Goal: Information Seeking & Learning: Understand process/instructions

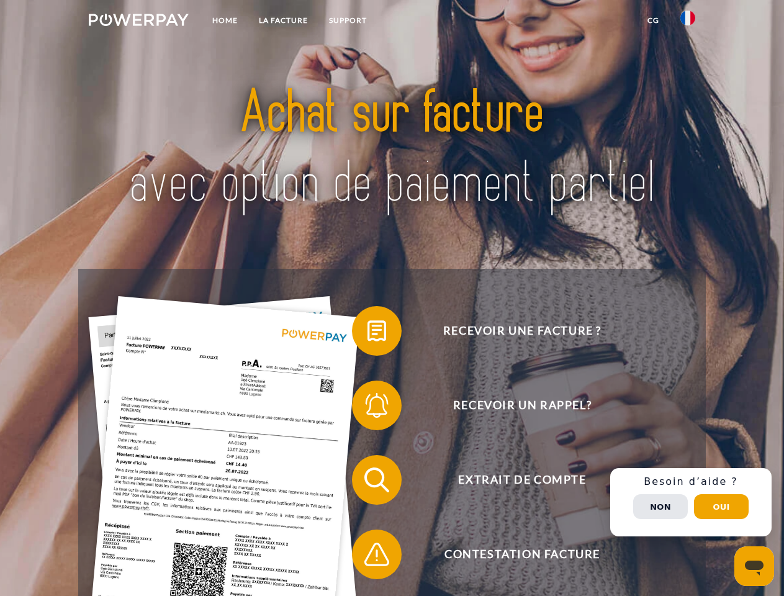
click at [138, 22] on img at bounding box center [139, 20] width 100 height 12
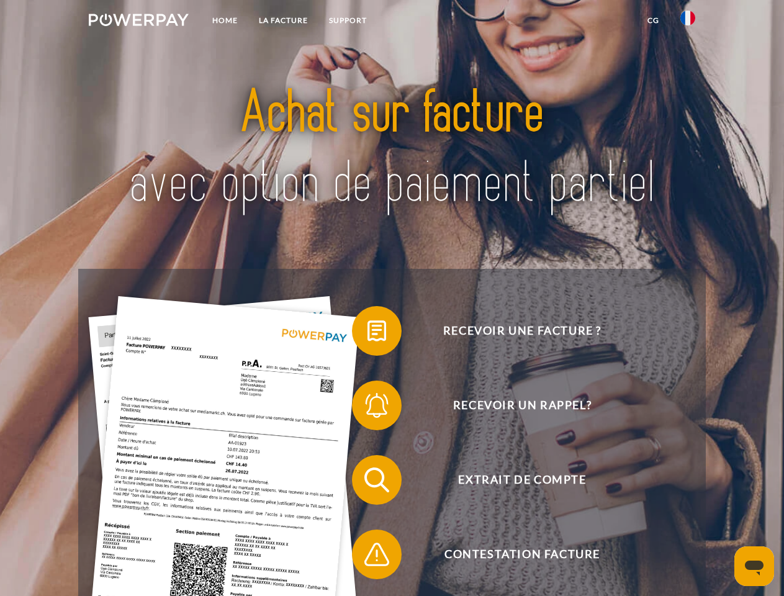
click at [688, 22] on img at bounding box center [687, 18] width 15 height 15
click at [653, 20] on link "CG" at bounding box center [653, 20] width 33 height 22
click at [367, 333] on span at bounding box center [358, 331] width 62 height 62
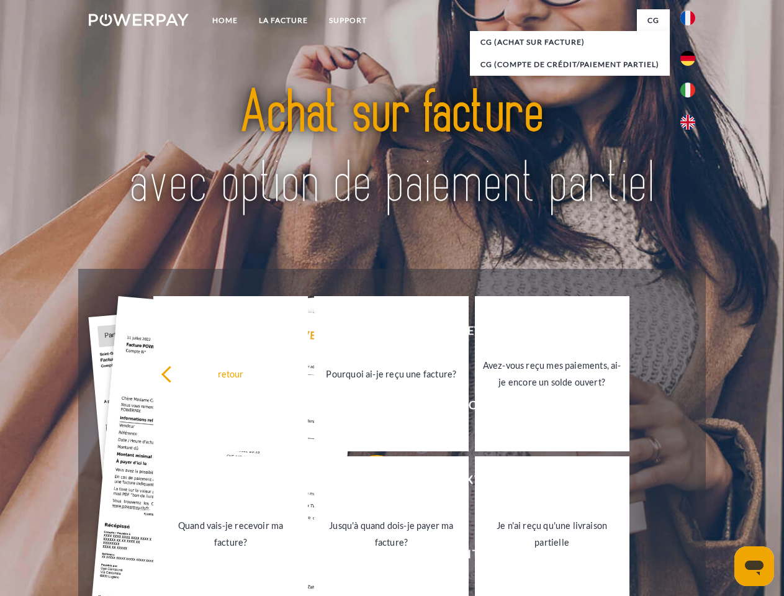
click at [367, 408] on link "Pourquoi ai-je reçu une facture?" at bounding box center [391, 373] width 155 height 155
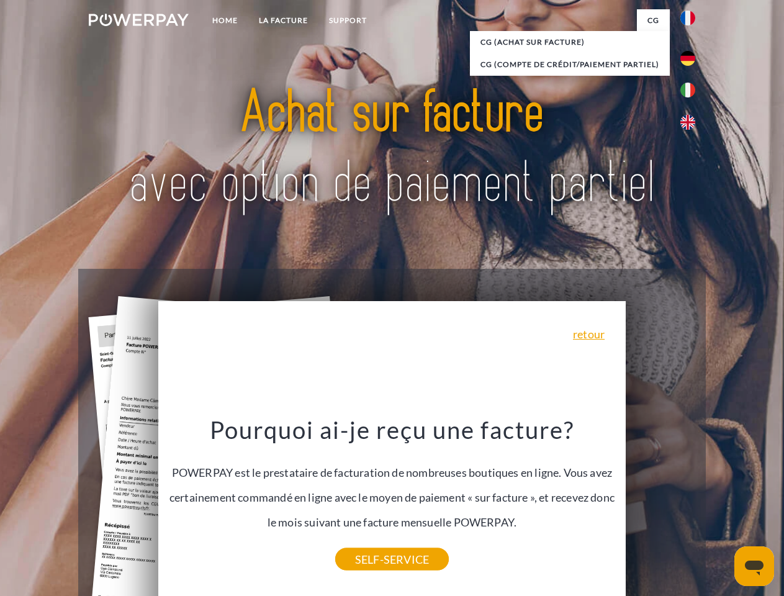
click at [367, 482] on div "Pourquoi ai-je reçu une facture? POWERPAY est le prestataire de facturation de …" at bounding box center [392, 487] width 453 height 145
click at [367, 557] on link "SELF-SERVICE" at bounding box center [392, 559] width 114 height 22
click at [691, 502] on div "Recevoir une facture ? Recevoir un rappel? Extrait de compte retour" at bounding box center [391, 517] width 627 height 496
click at [660, 504] on span "Extrait de compte" at bounding box center [522, 480] width 304 height 50
click at [721, 506] on header "Home LA FACTURE Support" at bounding box center [392, 428] width 784 height 857
